Goal: Task Accomplishment & Management: Use online tool/utility

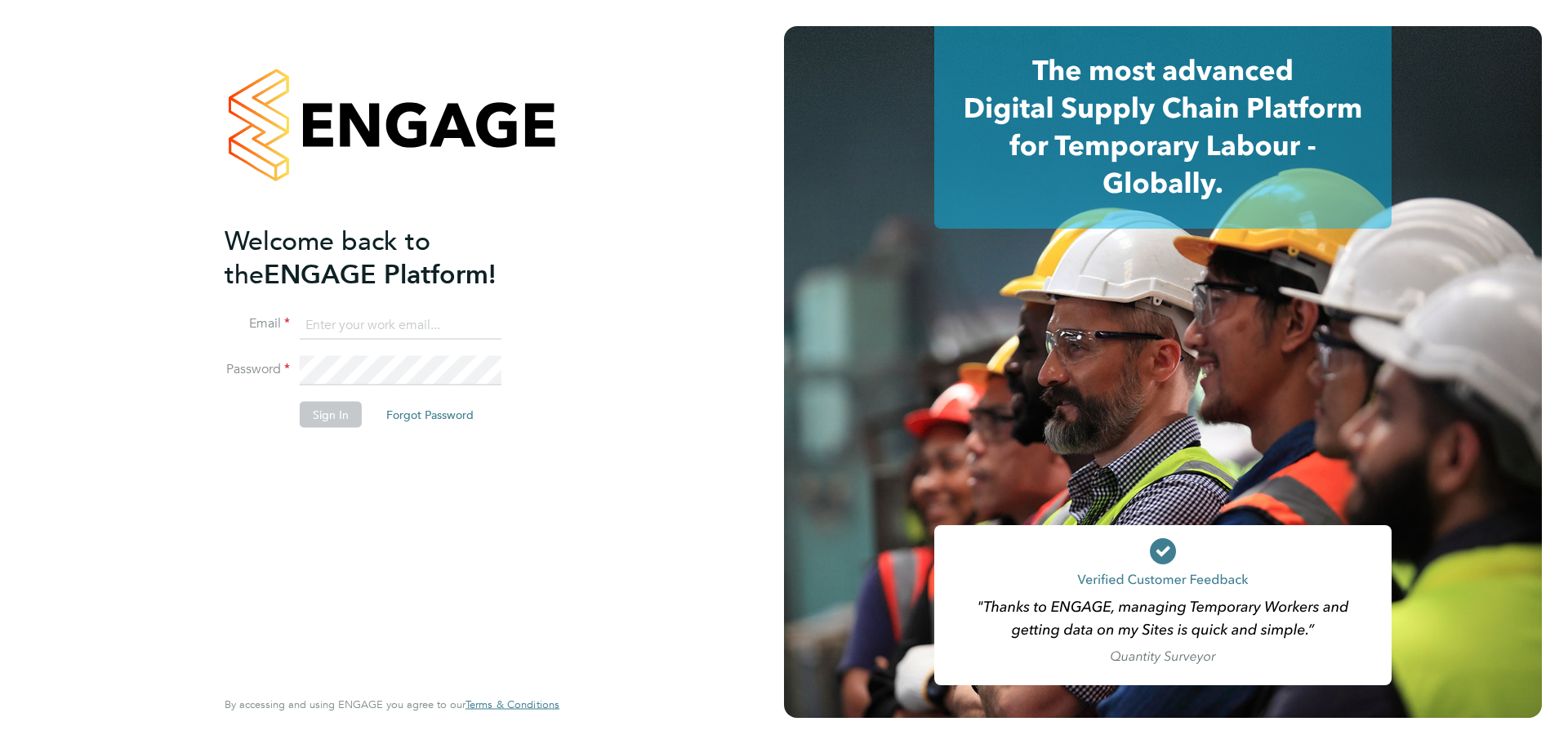
type input "[PERSON_NAME][EMAIL_ADDRESS][PERSON_NAME][DOMAIN_NAME]"
click at [320, 416] on button "Sign In" at bounding box center [330, 414] width 62 height 26
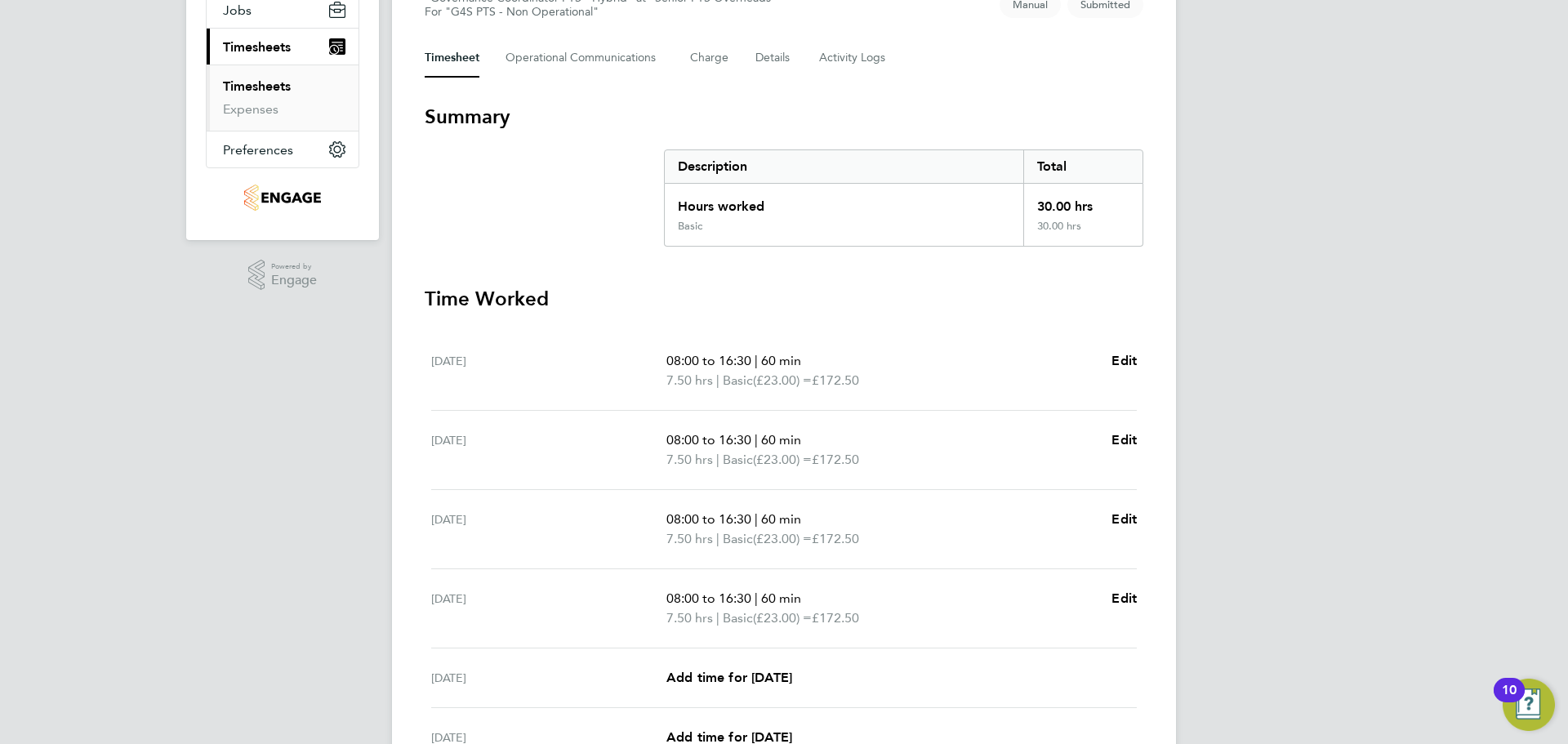
scroll to position [430, 0]
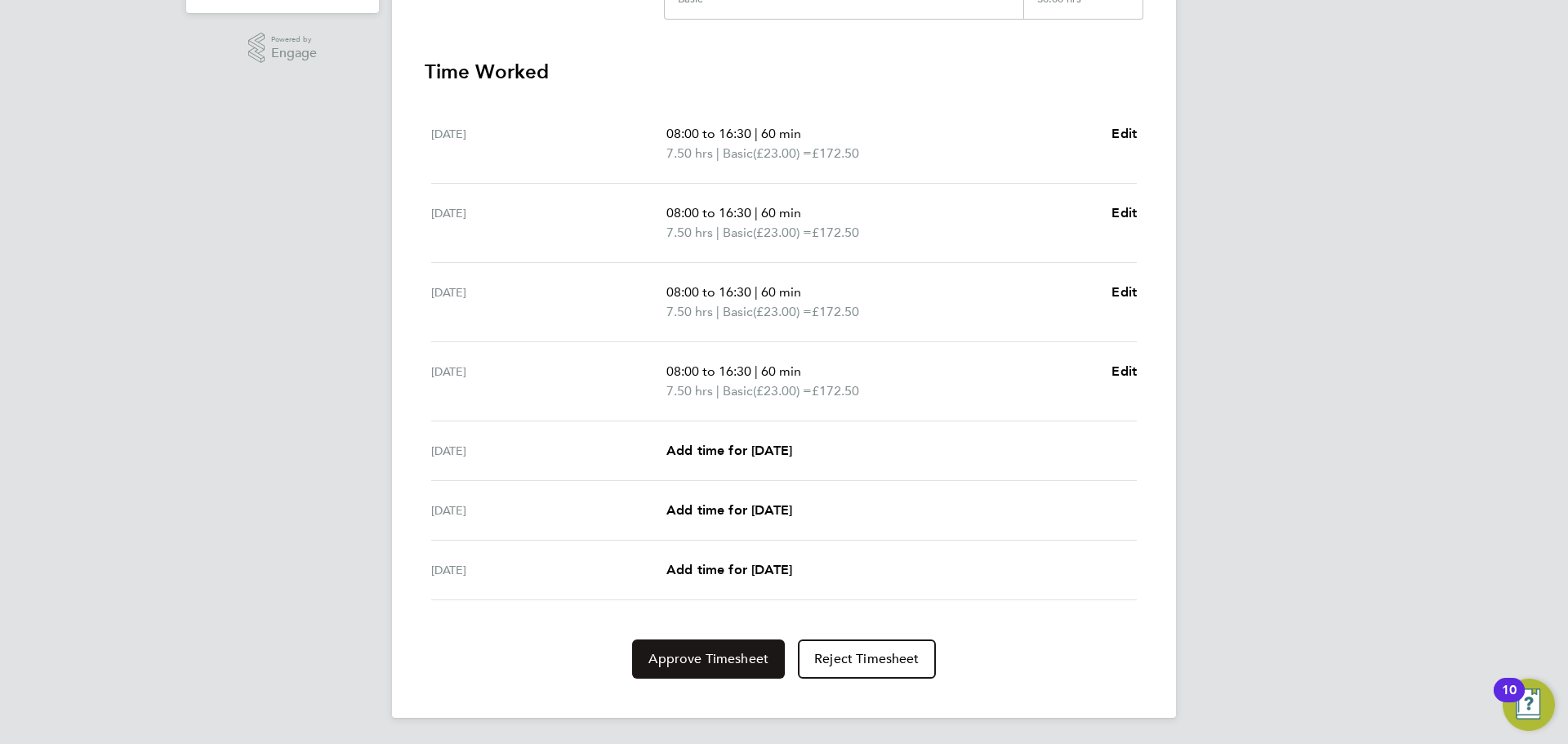
click at [743, 651] on span "Approve Timesheet" at bounding box center [708, 658] width 120 height 17
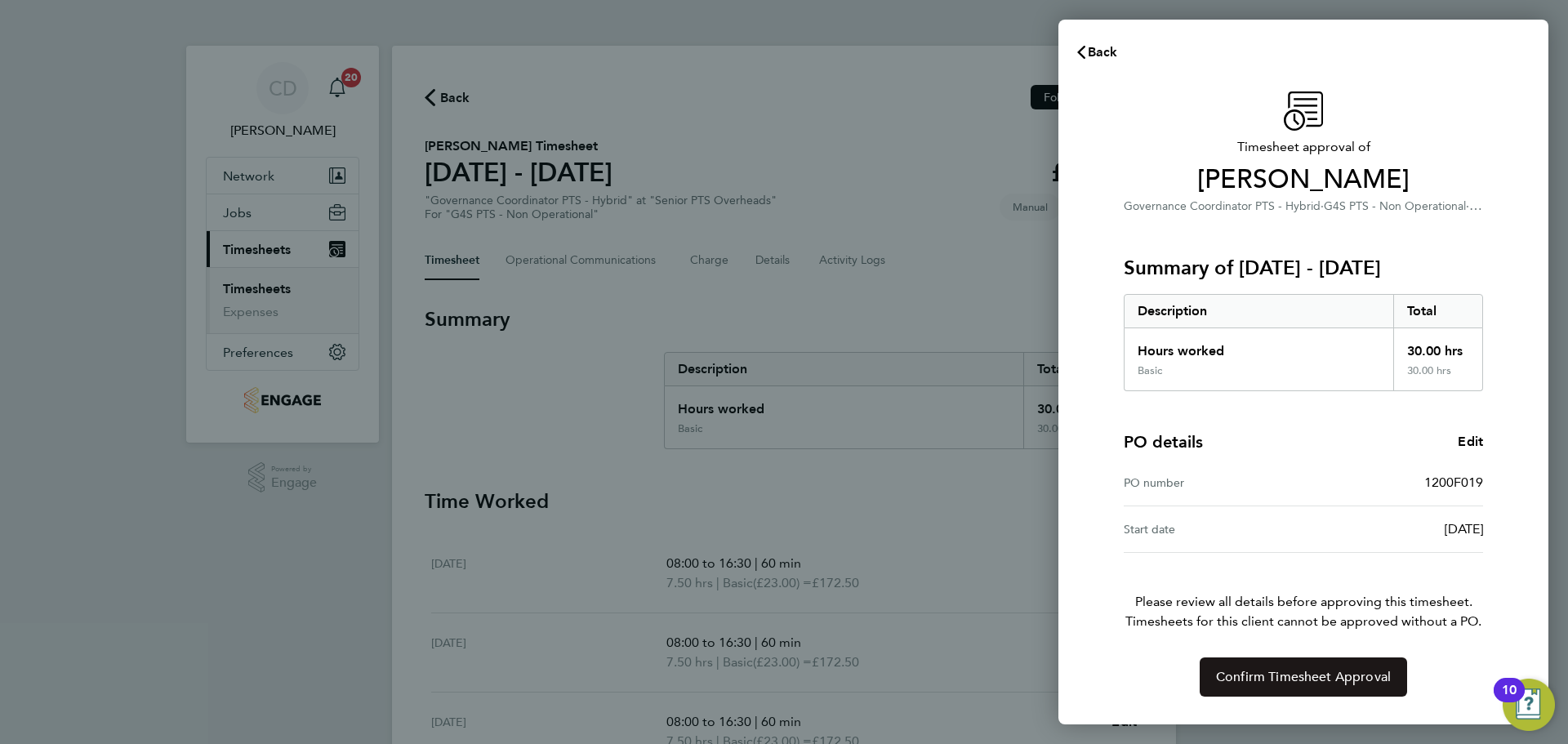
click at [1267, 685] on span "Confirm Timesheet Approval" at bounding box center [1303, 677] width 175 height 17
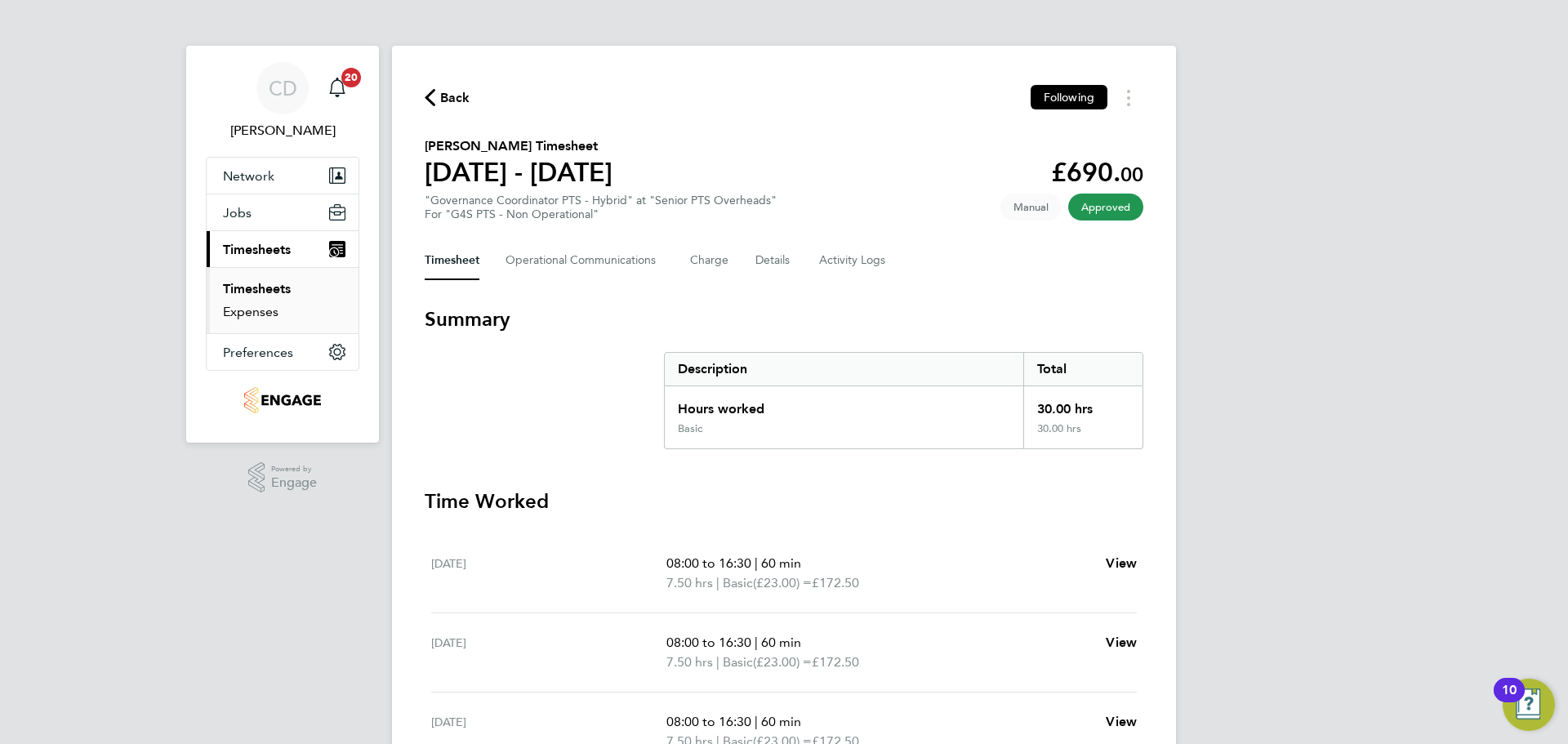
click at [255, 308] on link "Expenses" at bounding box center [251, 312] width 56 height 16
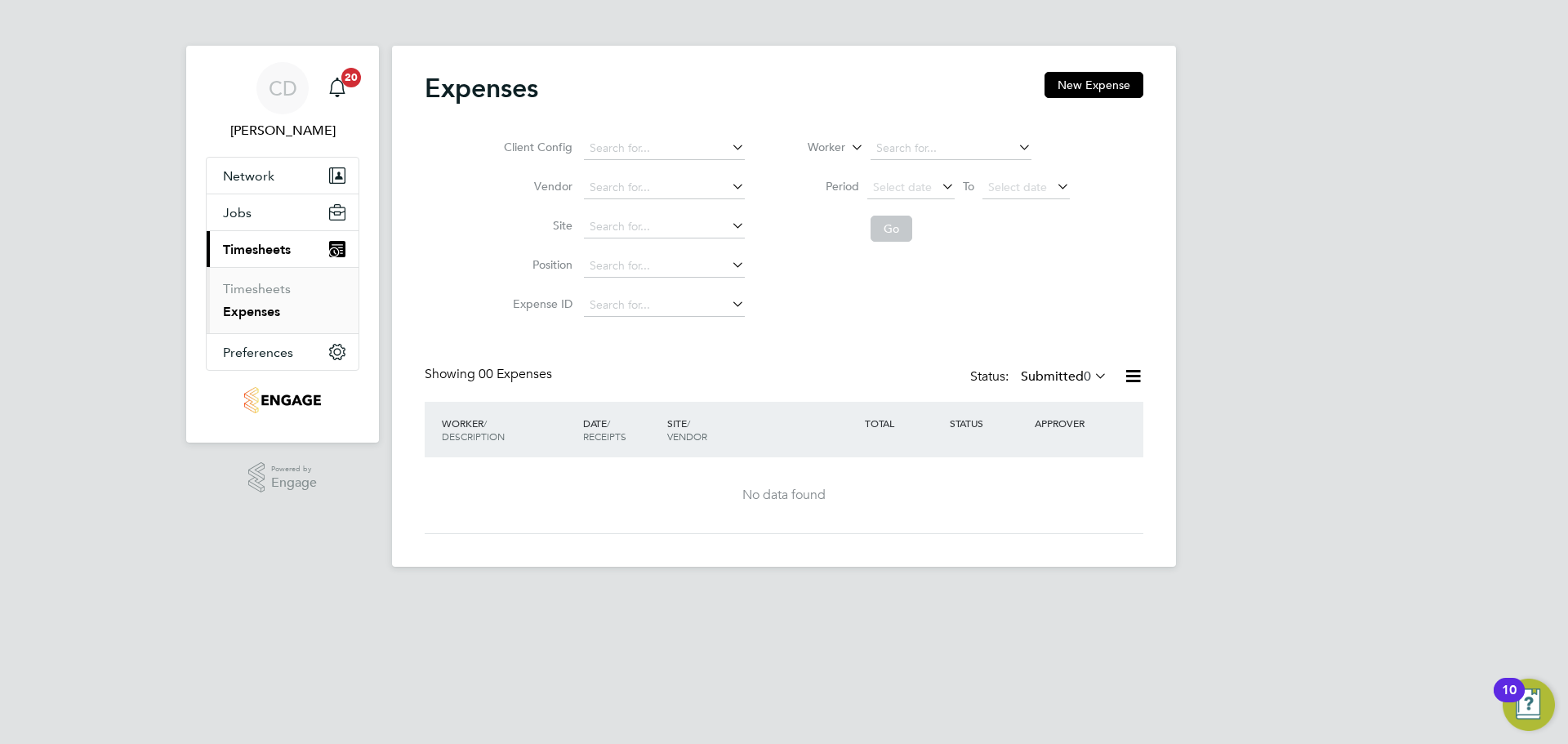
click at [258, 279] on ul "Timesheets Expenses" at bounding box center [283, 300] width 152 height 66
click at [258, 286] on link "Timesheets" at bounding box center [257, 289] width 68 height 16
